Goal: Register for event/course

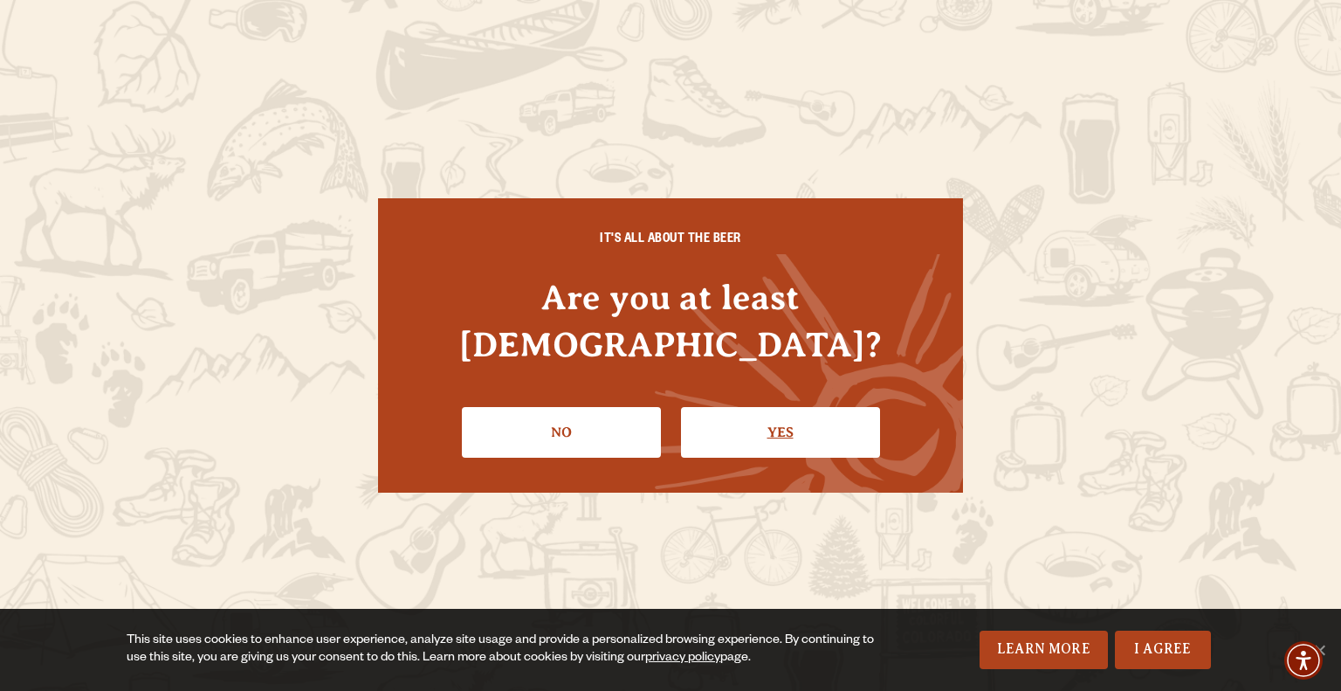
click at [780, 414] on link "Yes" at bounding box center [780, 432] width 199 height 51
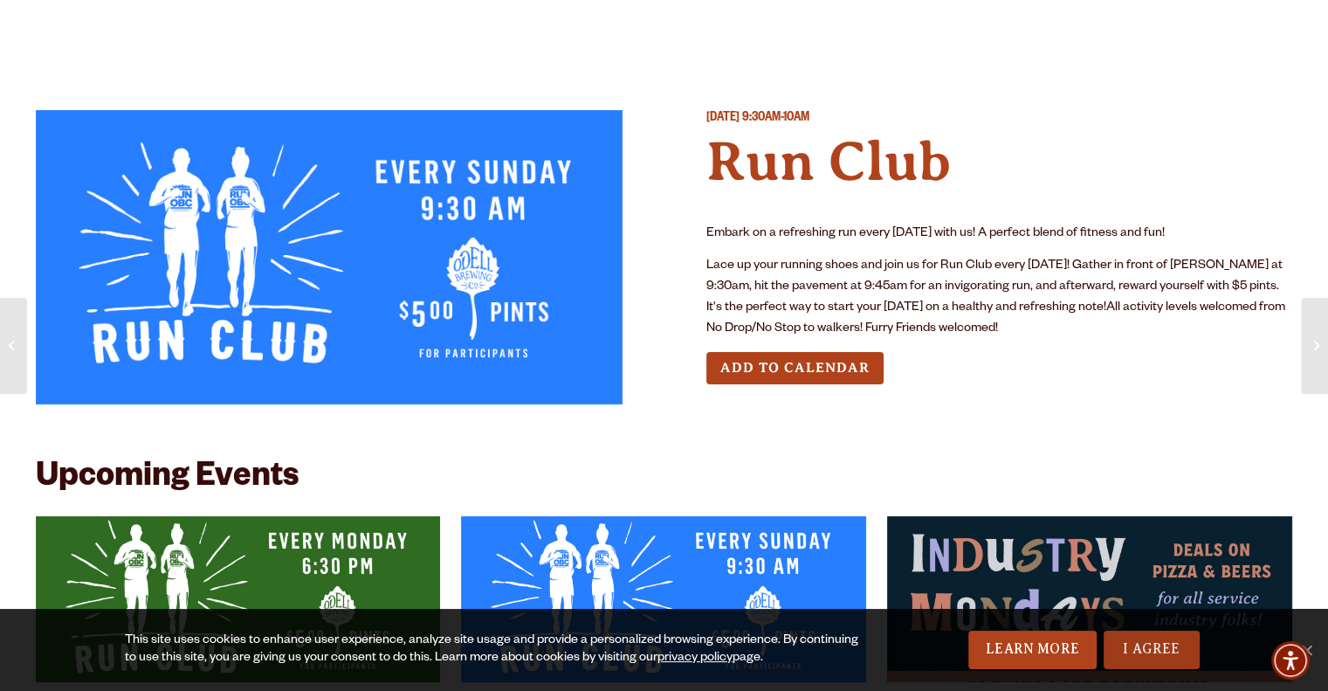
click at [1161, 656] on link "I Agree" at bounding box center [1152, 649] width 96 height 38
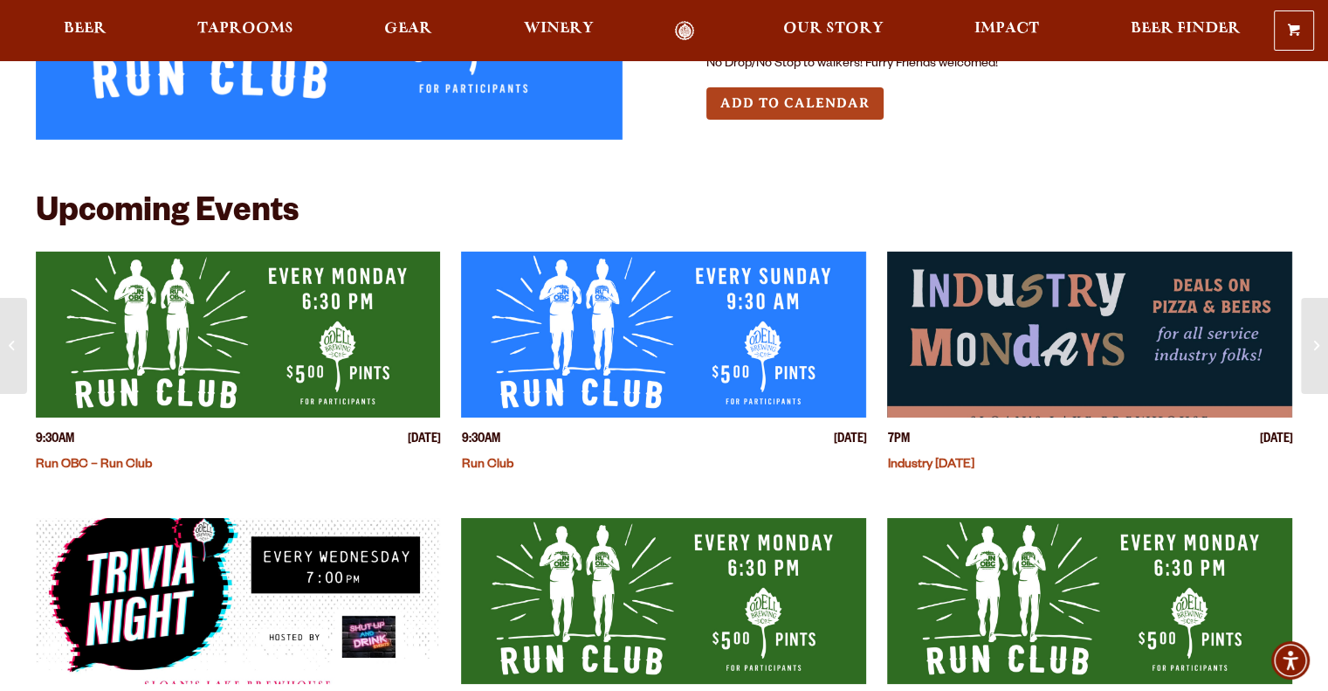
scroll to position [265, 0]
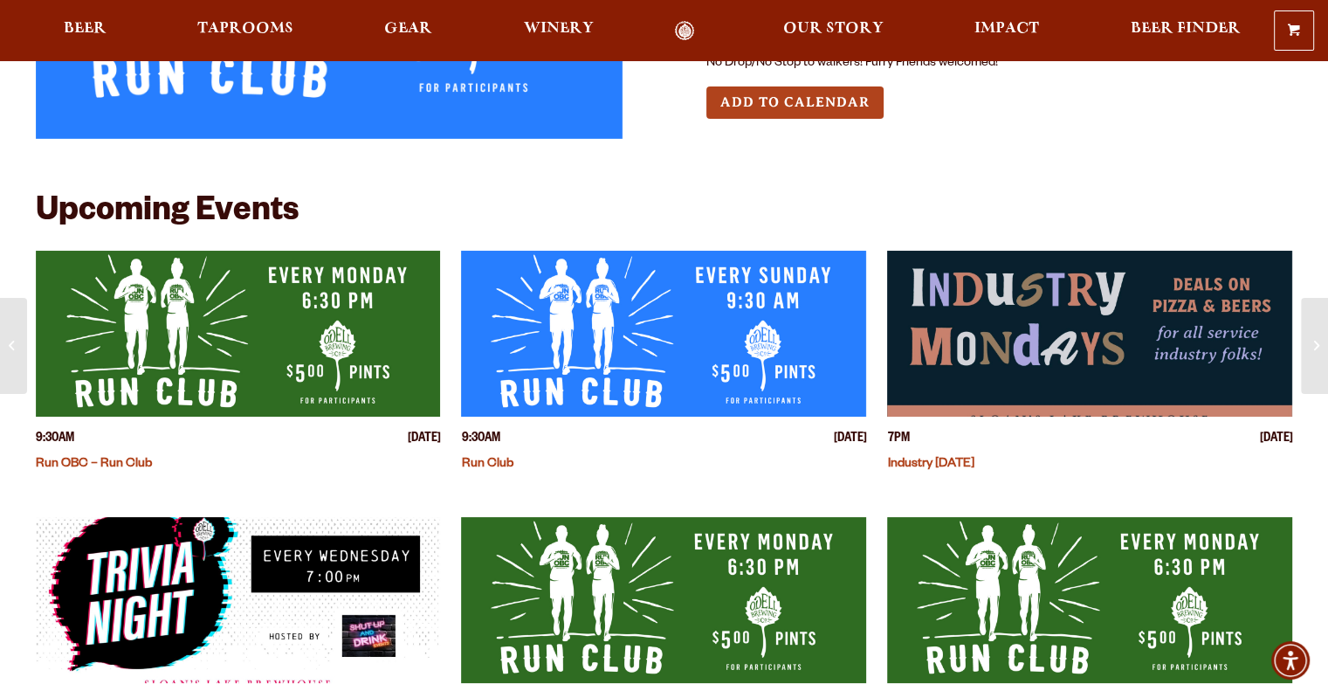
click at [283, 327] on img "View event details" at bounding box center [238, 334] width 405 height 166
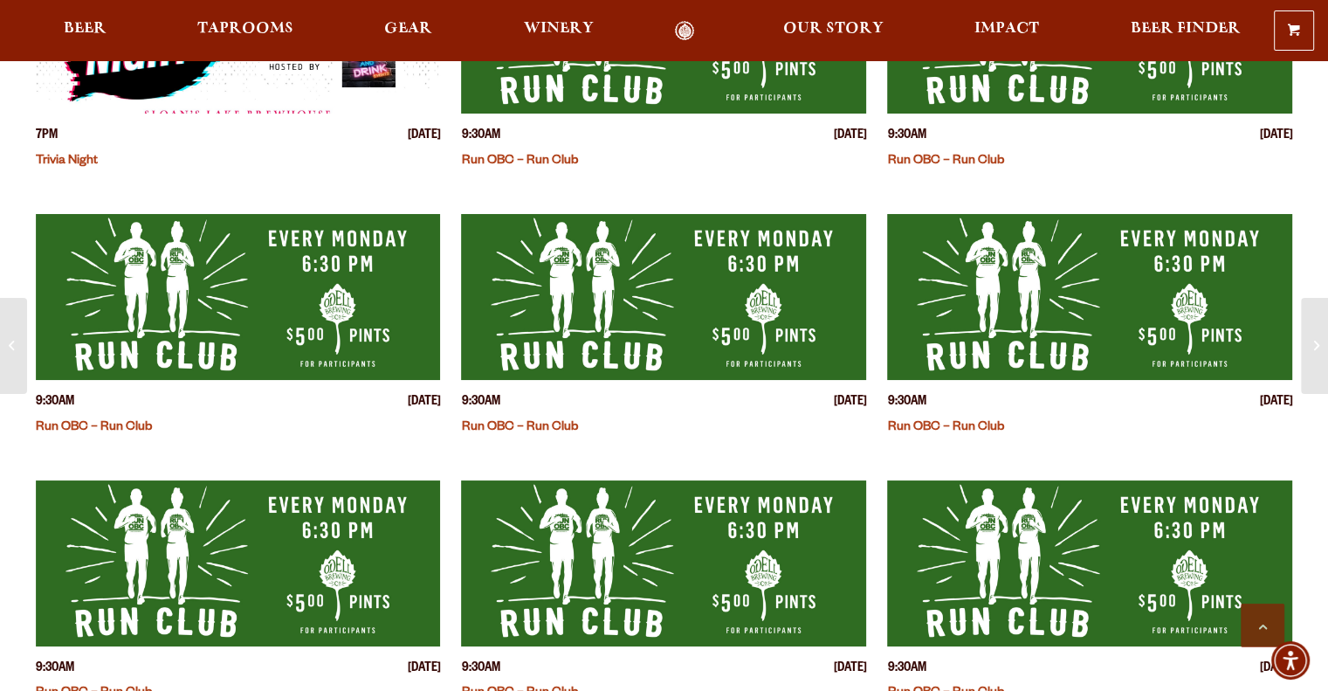
scroll to position [0, 0]
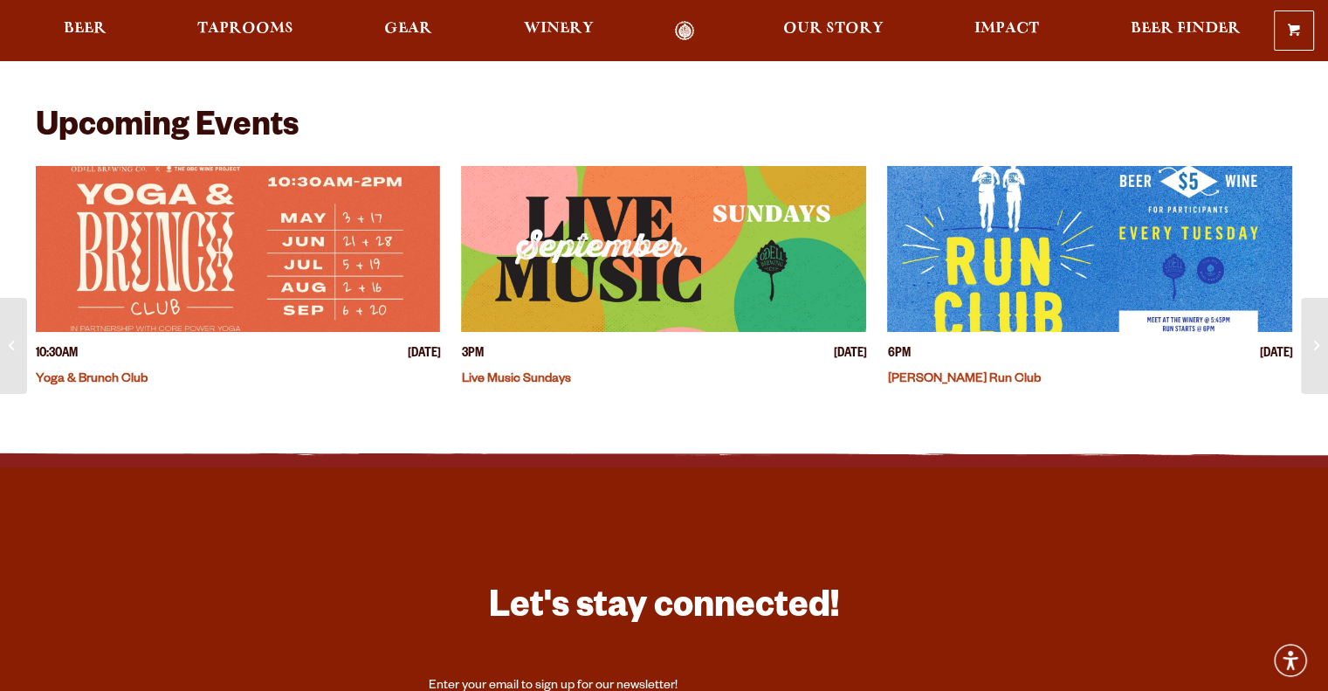
scroll to position [412, 0]
